Goal: Submit feedback/report problem: Submit feedback/report problem

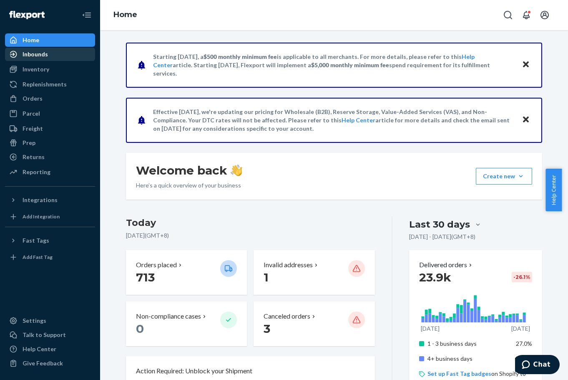
click at [38, 59] on div "Inbounds" at bounding box center [50, 54] width 88 height 12
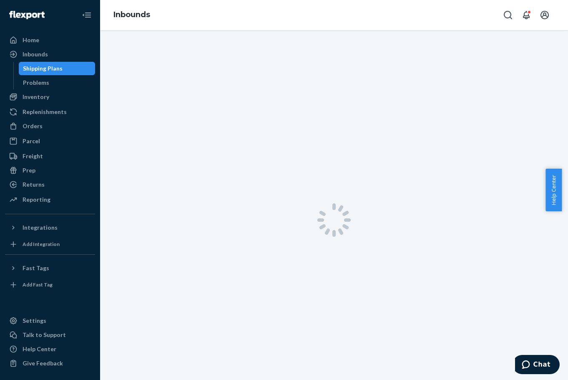
click at [40, 69] on div "Shipping Plans" at bounding box center [43, 68] width 40 height 8
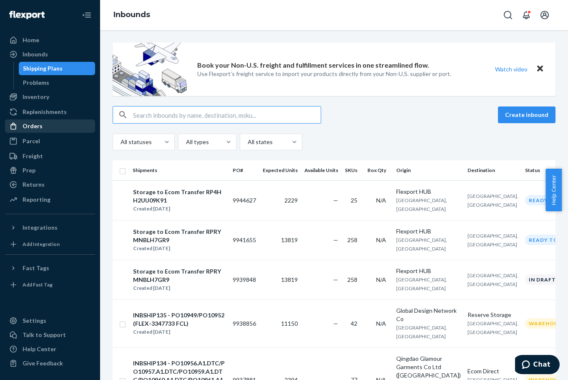
click at [71, 124] on div "Orders" at bounding box center [50, 126] width 88 height 12
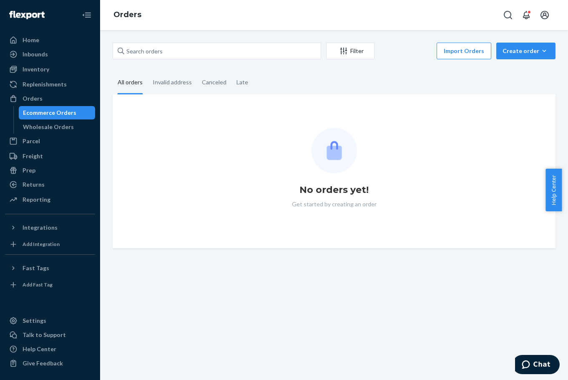
click at [70, 115] on div "Ecommerce Orders" at bounding box center [49, 112] width 53 height 8
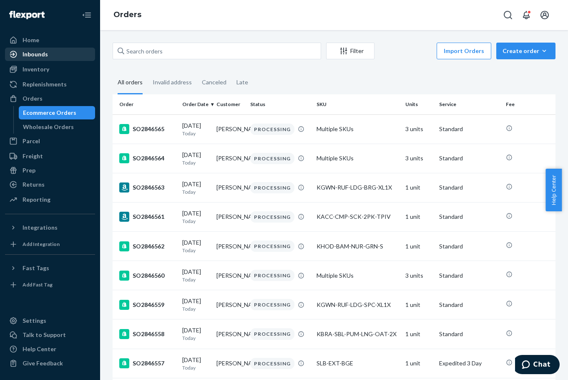
click at [46, 56] on div "Inbounds" at bounding box center [35, 54] width 25 height 8
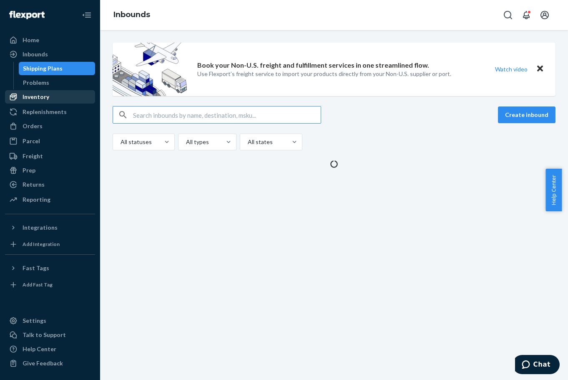
click at [52, 95] on div "Inventory" at bounding box center [50, 97] width 88 height 12
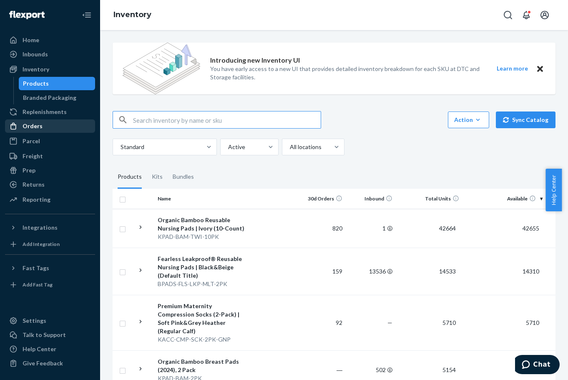
click at [56, 125] on div "Orders" at bounding box center [50, 126] width 88 height 12
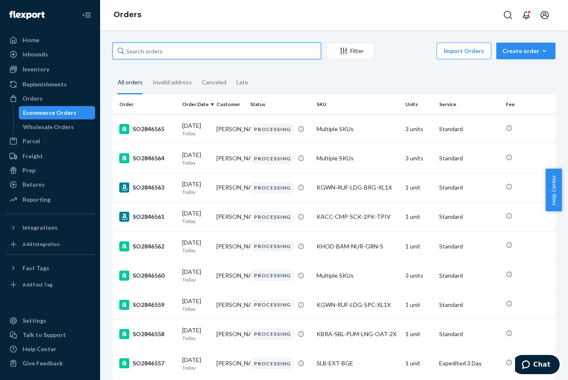
click at [183, 57] on input "text" at bounding box center [217, 51] width 209 height 17
paste input "SO2841979"
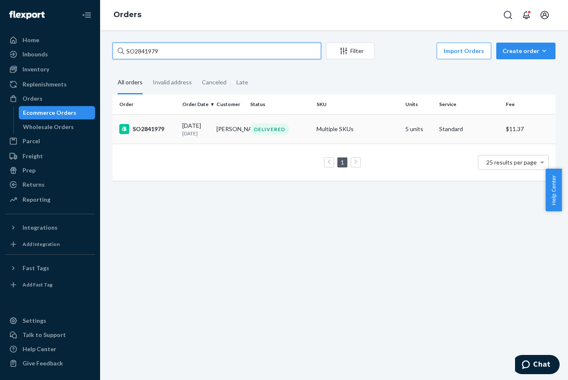
type input "SO2841979"
click at [150, 133] on div "SO2841979" at bounding box center [147, 129] width 56 height 10
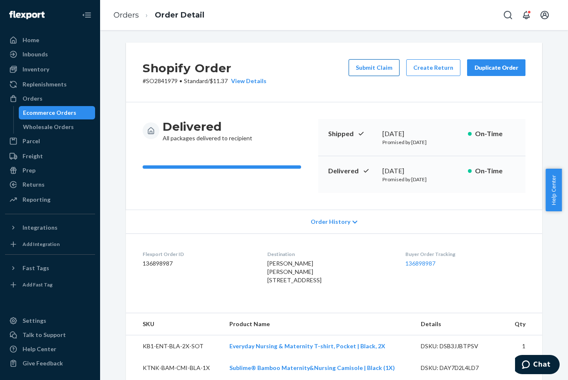
click at [384, 71] on button "Submit Claim" at bounding box center [374, 67] width 51 height 17
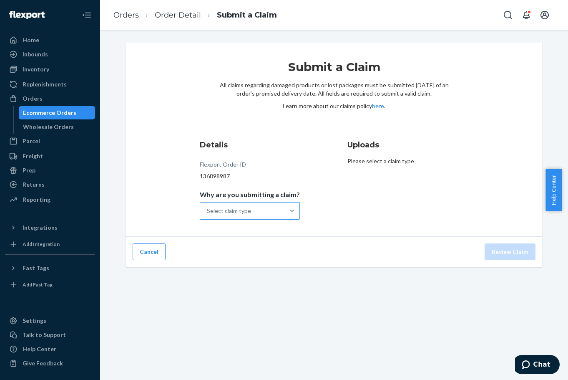
click at [262, 203] on div "Select claim type" at bounding box center [242, 210] width 84 height 17
click at [208, 206] on input "Why are you submitting a claim? Select claim type" at bounding box center [207, 210] width 1 height 8
click at [259, 274] on div "Missing product" at bounding box center [249, 281] width 97 height 17
click at [208, 215] on input "Why are you submitting a claim? option Missing product focused, 4 of 4. 4 resul…" at bounding box center [207, 210] width 1 height 8
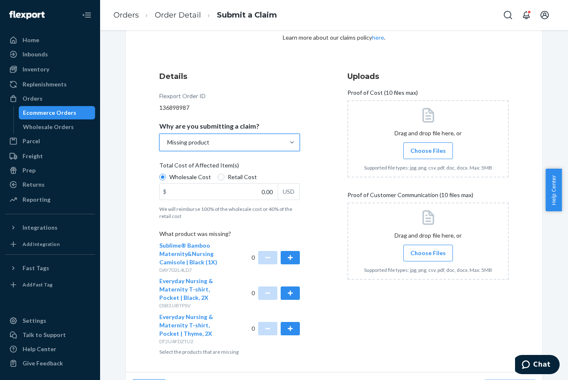
scroll to position [83, 0]
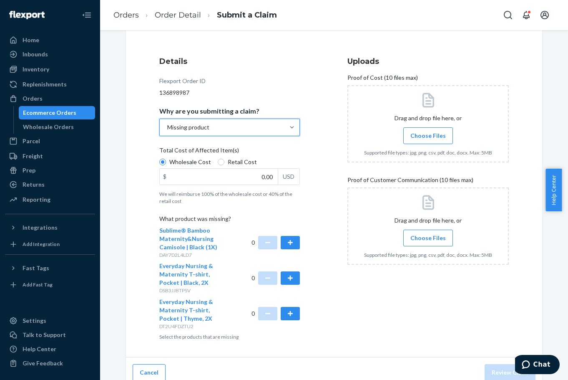
click at [221, 162] on label "Retail Cost" at bounding box center [237, 162] width 39 height 8
click at [221, 162] on input "Retail Cost" at bounding box center [221, 162] width 7 height 7
radio input "true"
radio input "false"
click at [413, 132] on span "Choose Files" at bounding box center [427, 135] width 35 height 8
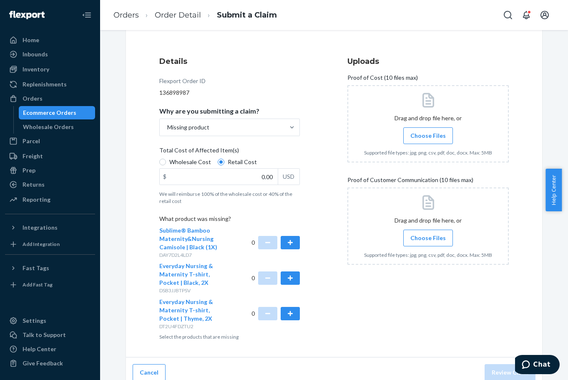
click at [428, 132] on input "Choose Files" at bounding box center [428, 135] width 0 height 9
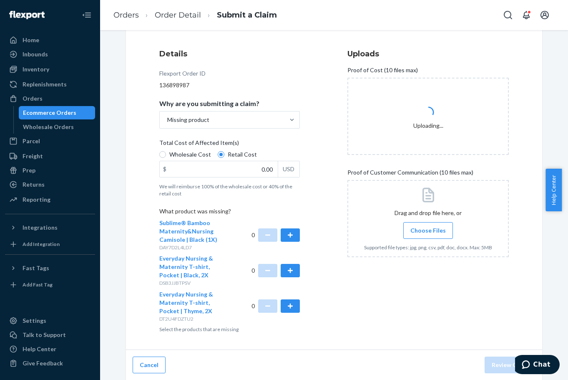
scroll to position [91, 0]
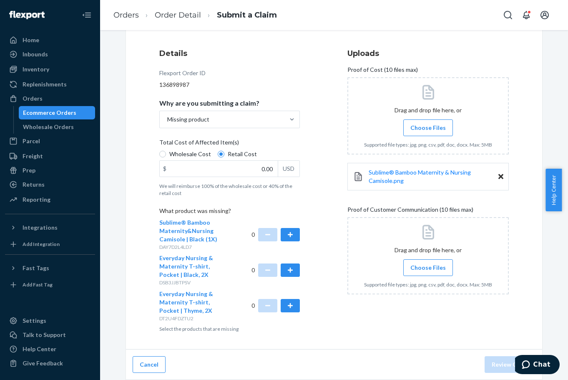
click at [428, 273] on label "Choose Files" at bounding box center [428, 267] width 50 height 17
click at [428, 272] on input "Choose Files" at bounding box center [428, 267] width 0 height 9
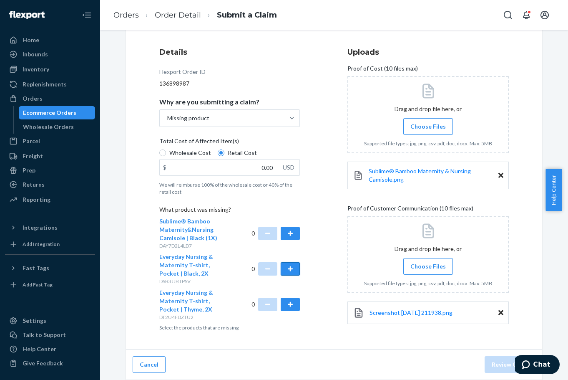
click at [290, 272] on button "button" at bounding box center [290, 268] width 19 height 13
click at [265, 274] on button "button" at bounding box center [267, 268] width 19 height 13
click at [290, 231] on button "button" at bounding box center [290, 233] width 19 height 13
click at [414, 172] on span "Sublime® Bamboo Maternity & Nursing Camisole.png" at bounding box center [420, 174] width 102 height 15
click at [232, 164] on input "0.00" at bounding box center [219, 167] width 118 height 16
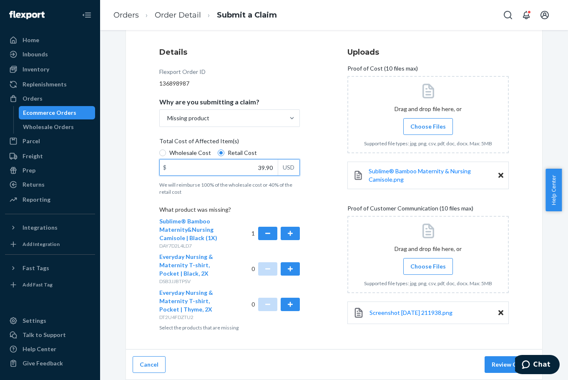
type input "39.90"
click at [306, 164] on div "Details Flexport Order ID 136898987 Why are you submitting a claim? Missing pro…" at bounding box center [239, 189] width 161 height 295
click at [493, 365] on button "Review Claim" at bounding box center [510, 364] width 51 height 17
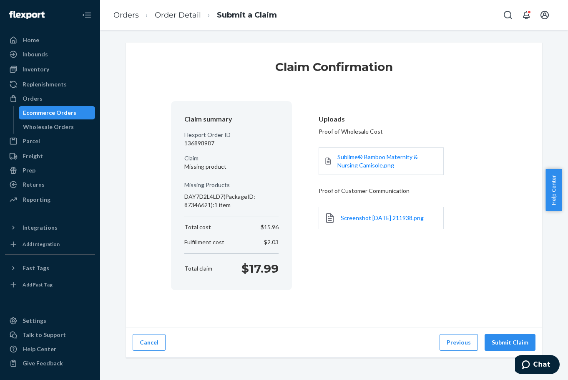
scroll to position [0, 0]
click at [494, 342] on button "Submit Claim" at bounding box center [510, 342] width 51 height 17
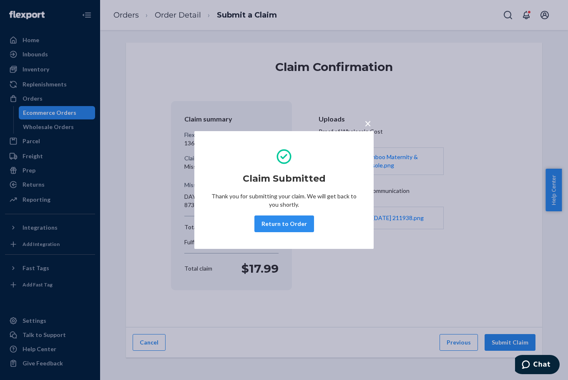
click at [366, 124] on span "×" at bounding box center [368, 123] width 7 height 14
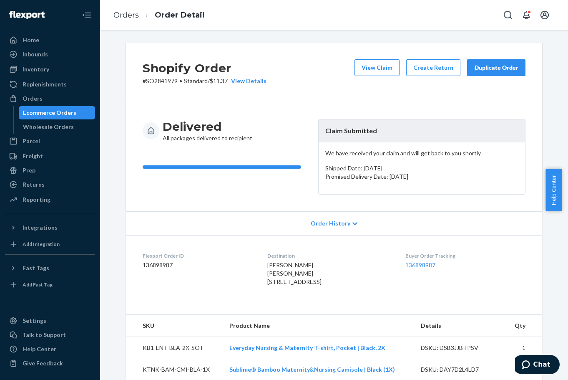
click at [162, 81] on p "# SO2841979 • Standard / $11.37 View Details" at bounding box center [205, 81] width 124 height 8
click at [161, 81] on p "# SO2841979 • Standard / $11.37 View Details" at bounding box center [205, 81] width 124 height 8
copy p "SO2841979"
click at [363, 73] on button "View Claim" at bounding box center [377, 67] width 45 height 17
